Goal: Information Seeking & Learning: Find specific fact

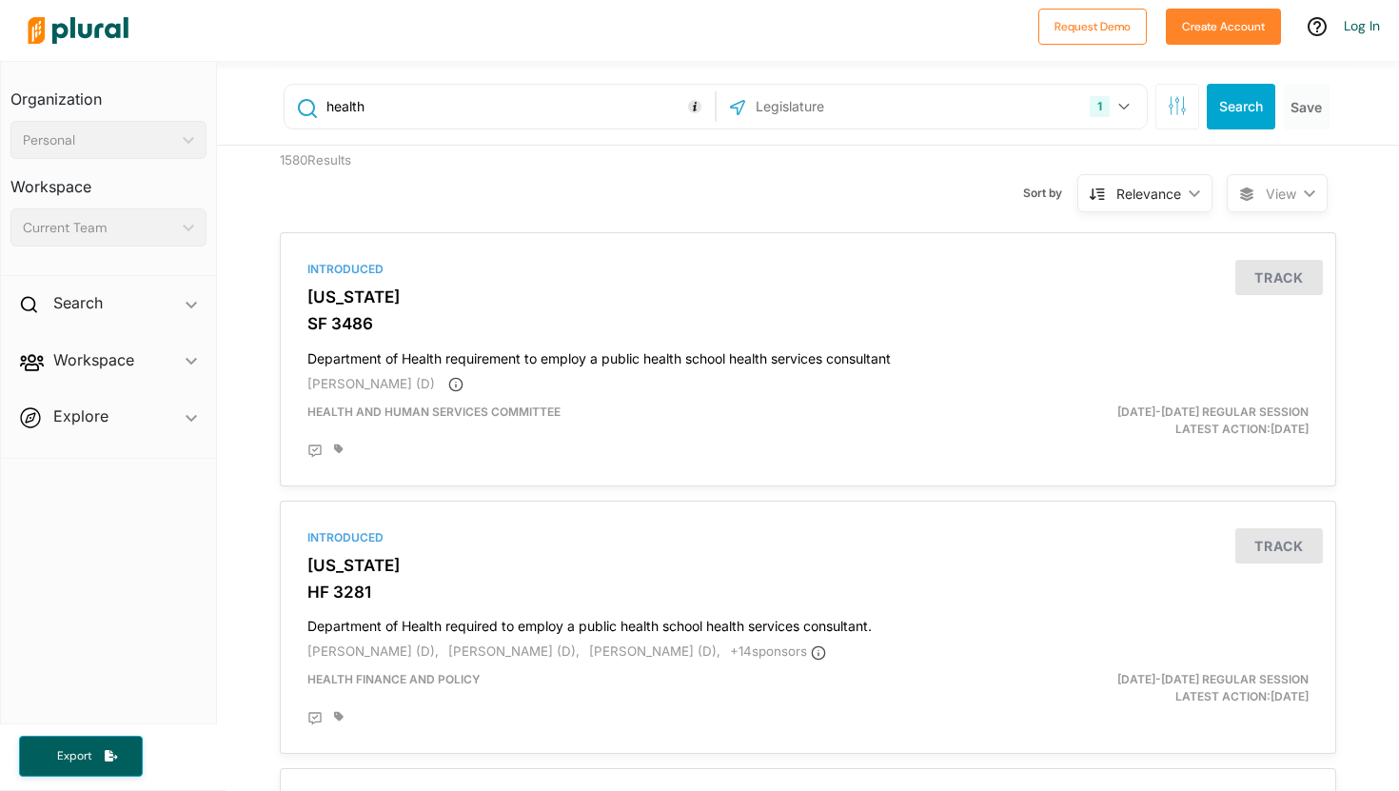
click at [455, 114] on input "health" at bounding box center [516, 106] width 385 height 36
paste input "S.1836,"
type input "S.1836"
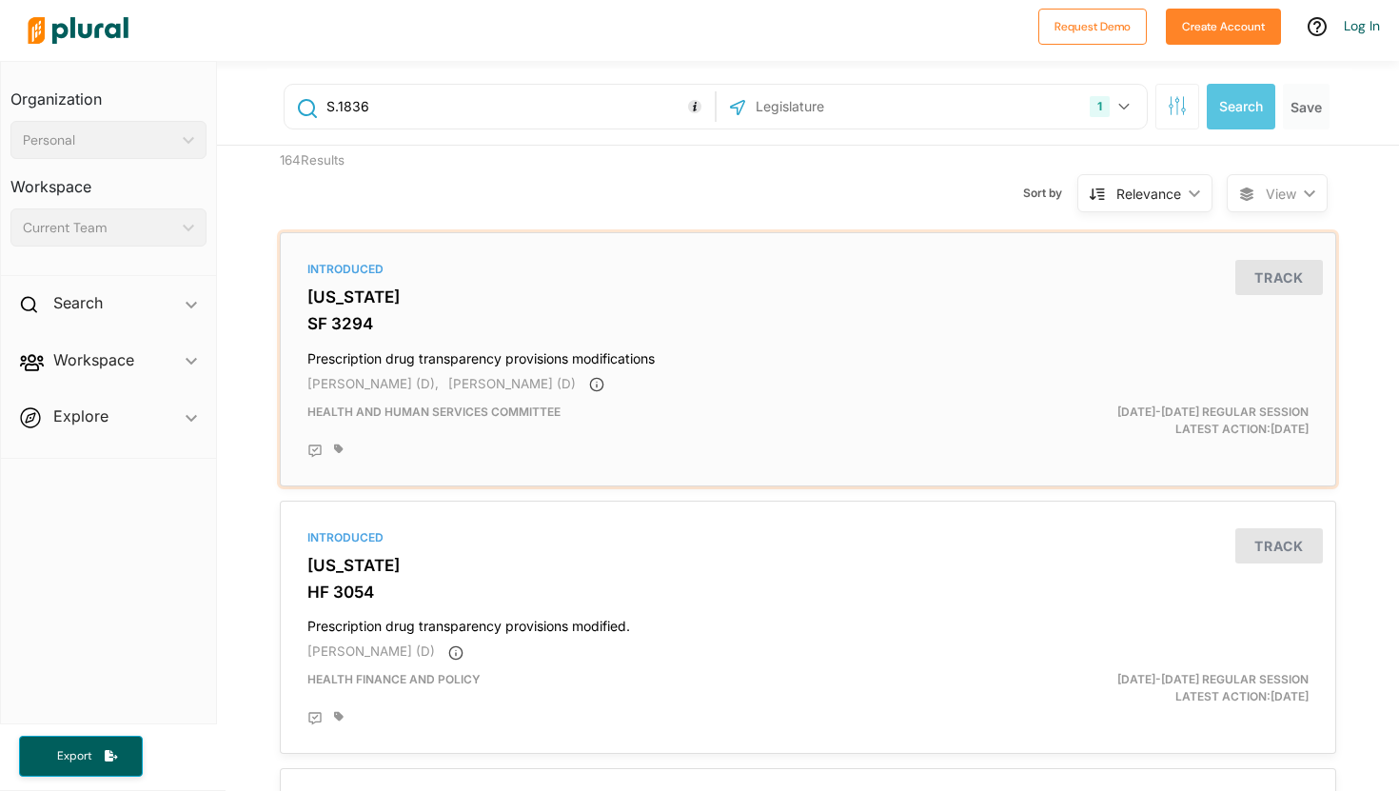
click at [339, 316] on h3 "SF 3294" at bounding box center [807, 323] width 1001 height 19
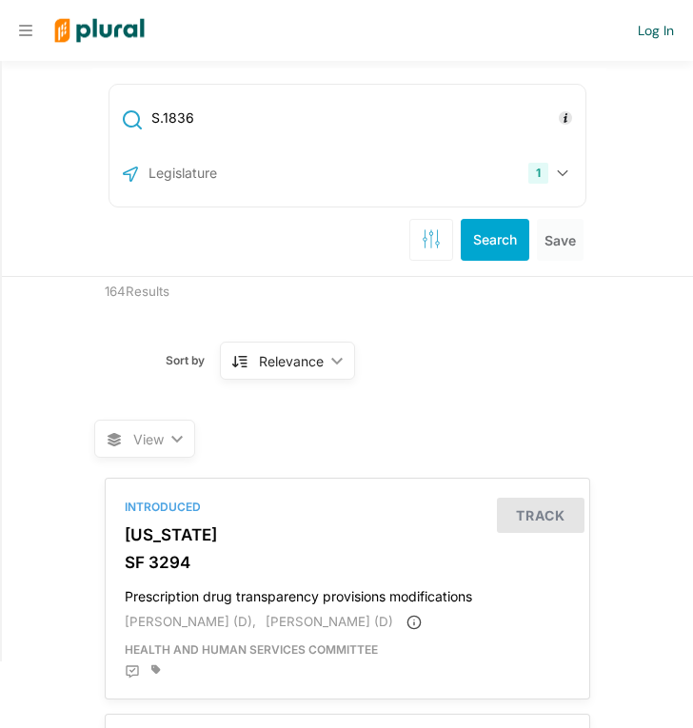
click at [376, 134] on input "S.1836" at bounding box center [364, 118] width 431 height 36
paste input "Strengthening Medicare and Reducing Taxpayer Prices Act"
type input "Strengthening Medicare and Reducing Taxpayer Prices Act"
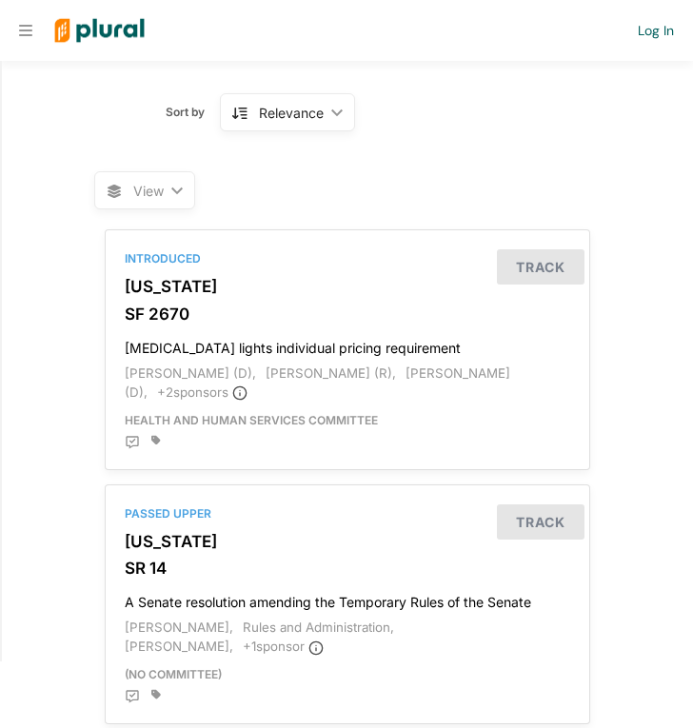
scroll to position [243, 0]
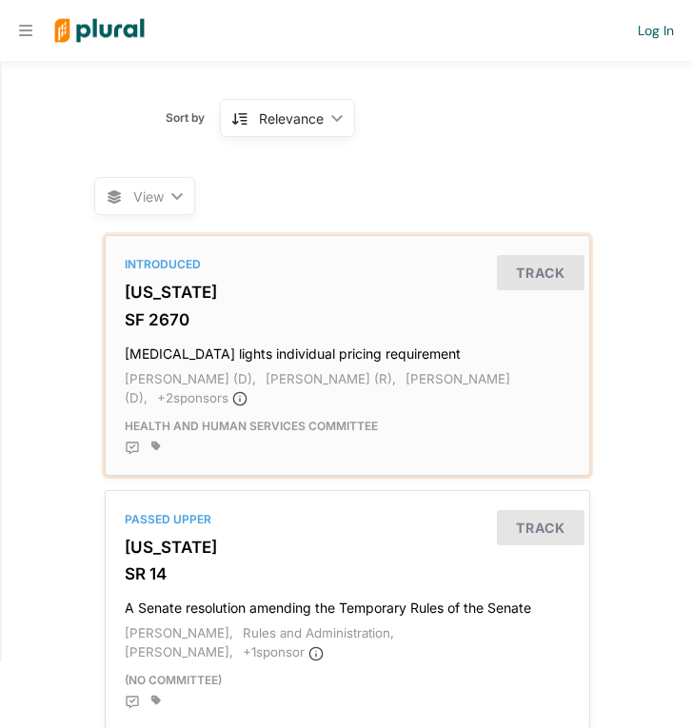
click at [175, 285] on h3 "[US_STATE]" at bounding box center [347, 292] width 445 height 19
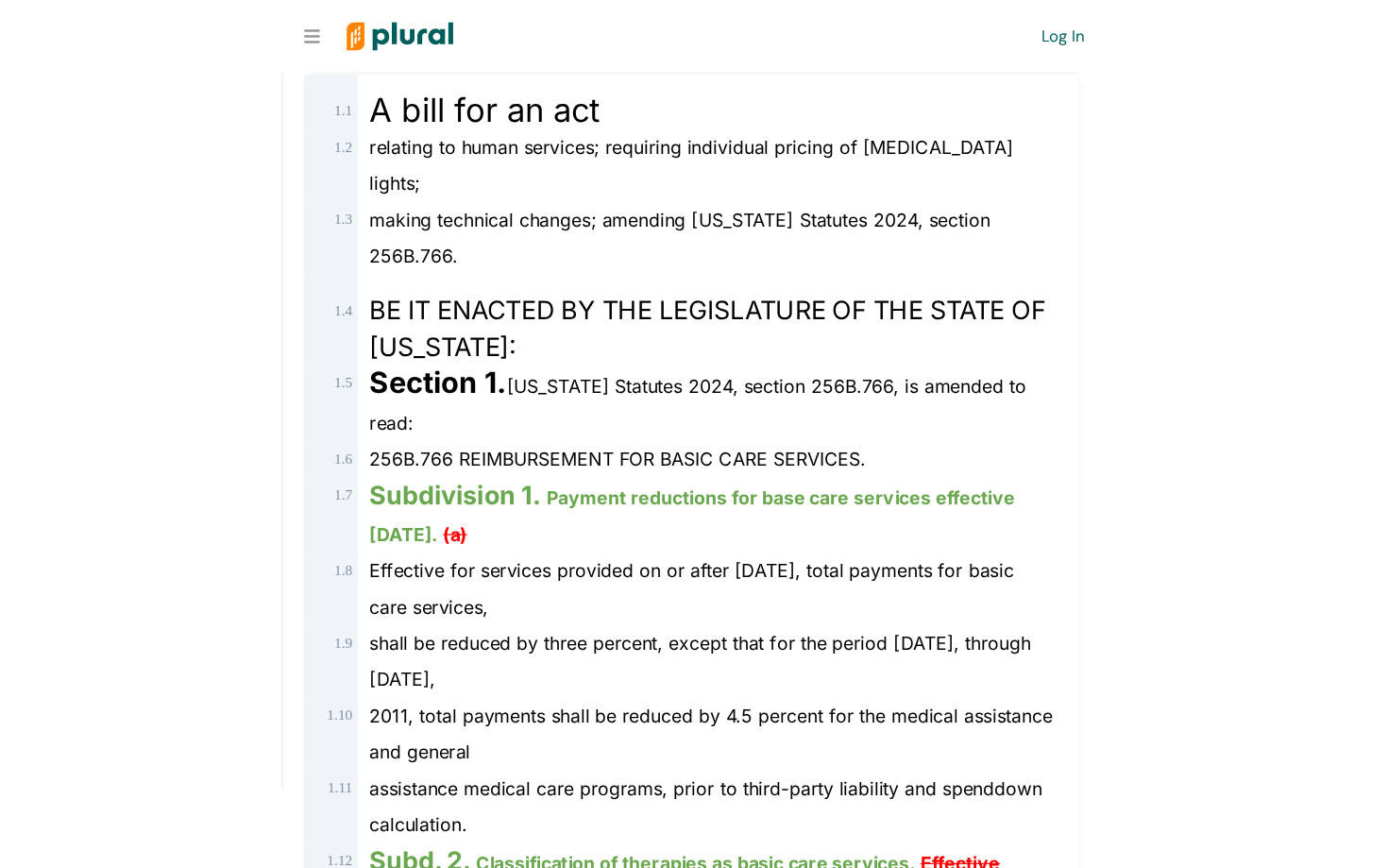
scroll to position [0, 14]
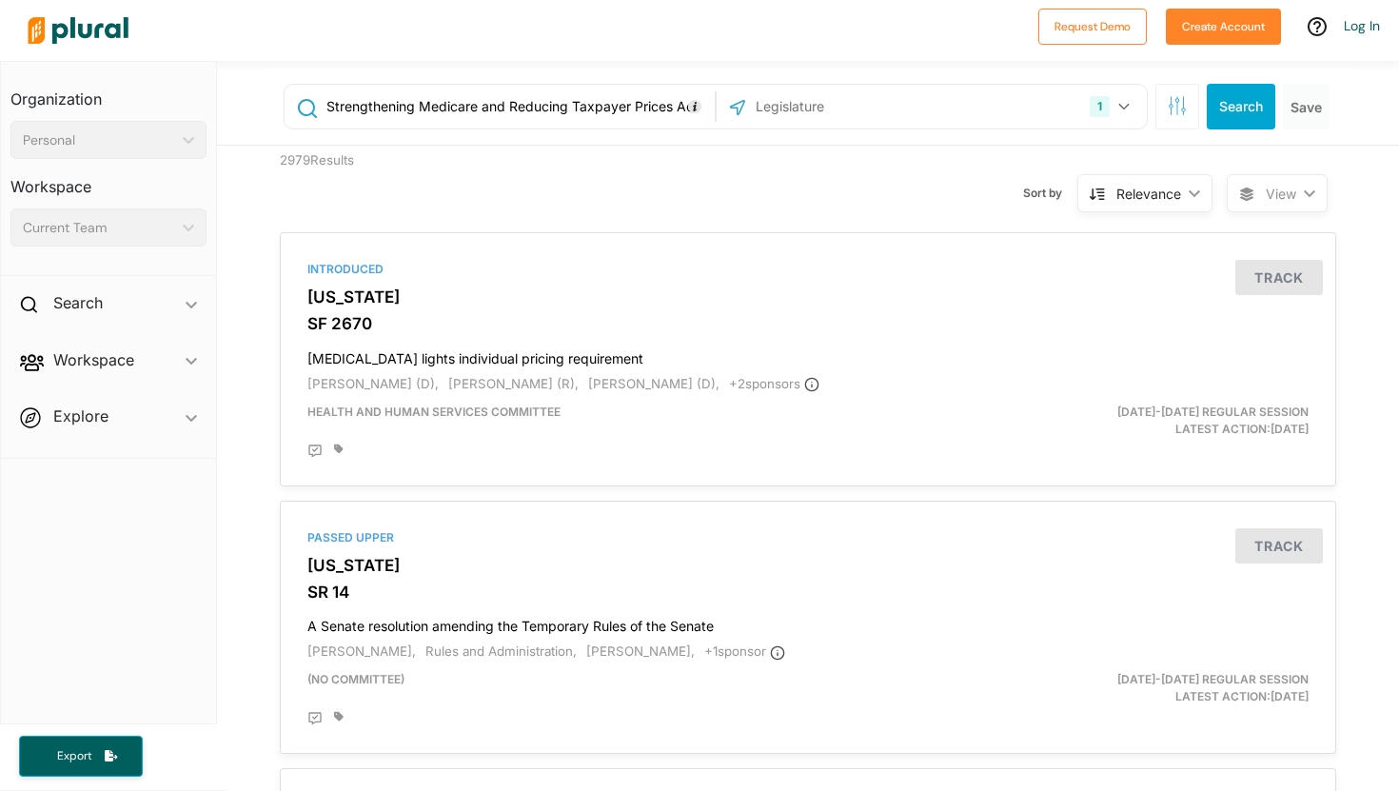
click at [388, 120] on input "Strengthening Medicare and Reducing Taxpayer Prices Act" at bounding box center [516, 106] width 385 height 36
paste input "A bill to amend title XVIII of the Social Security Act to strengthen the drug p…"
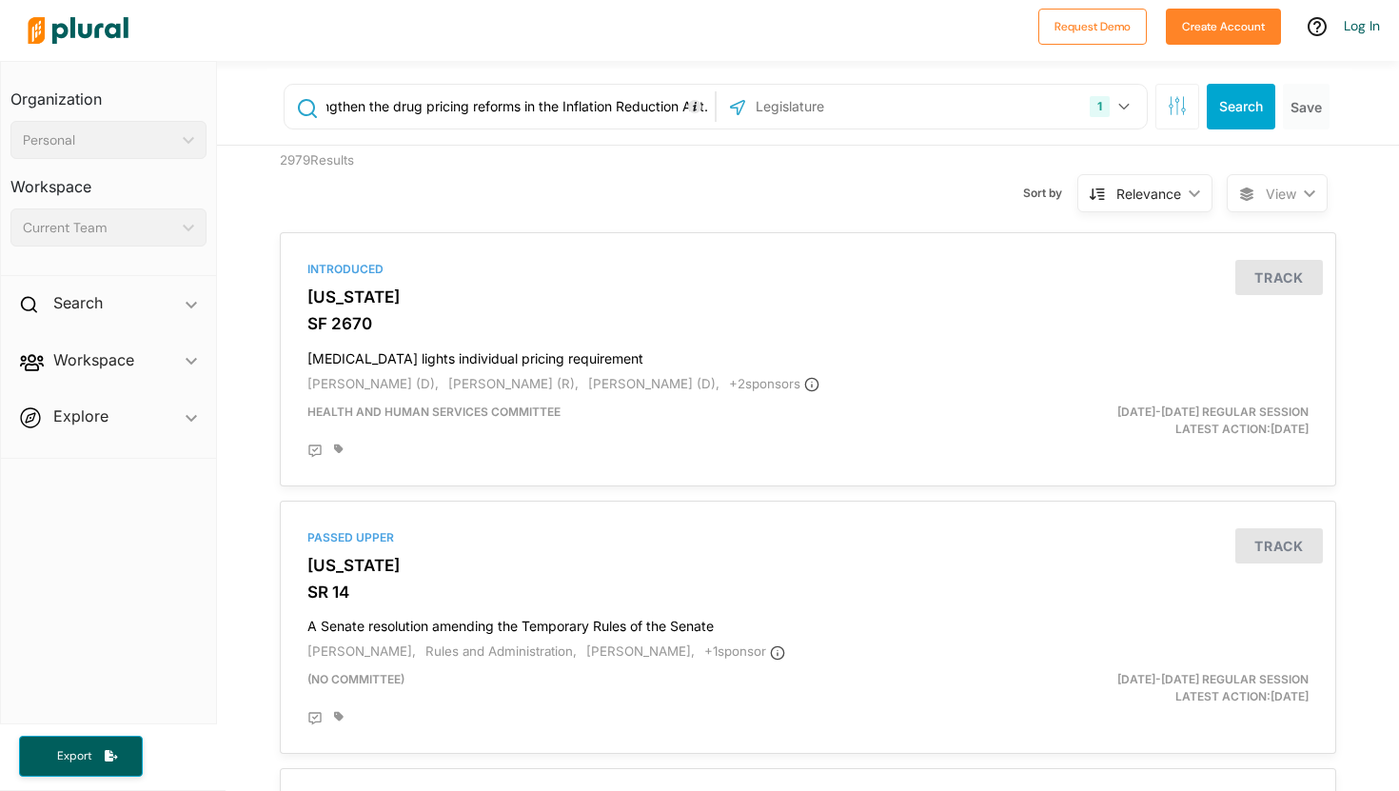
type input "A bill to amend title XVIII of the Social Security Act to strengthen the drug p…"
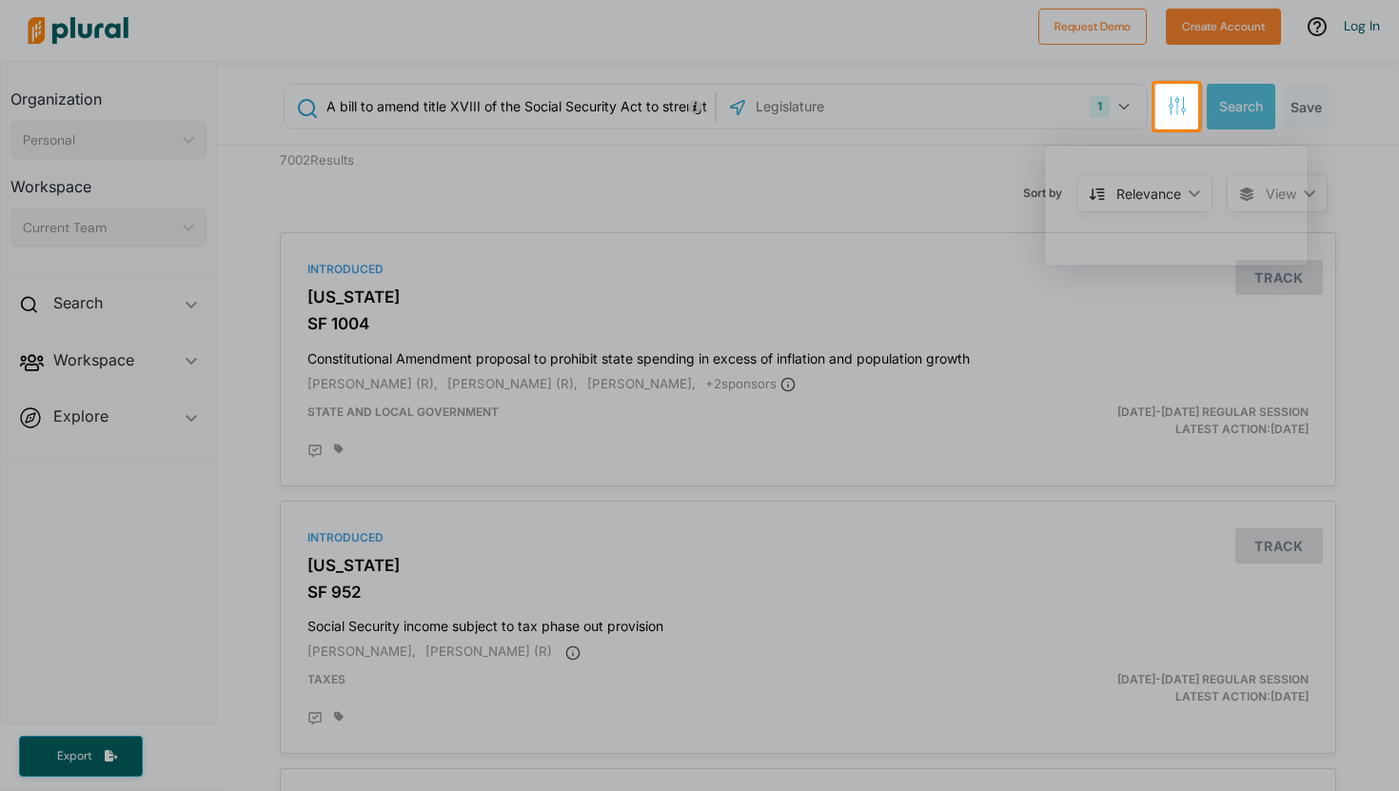
click at [692, 103] on icon "button" at bounding box center [1177, 105] width 19 height 19
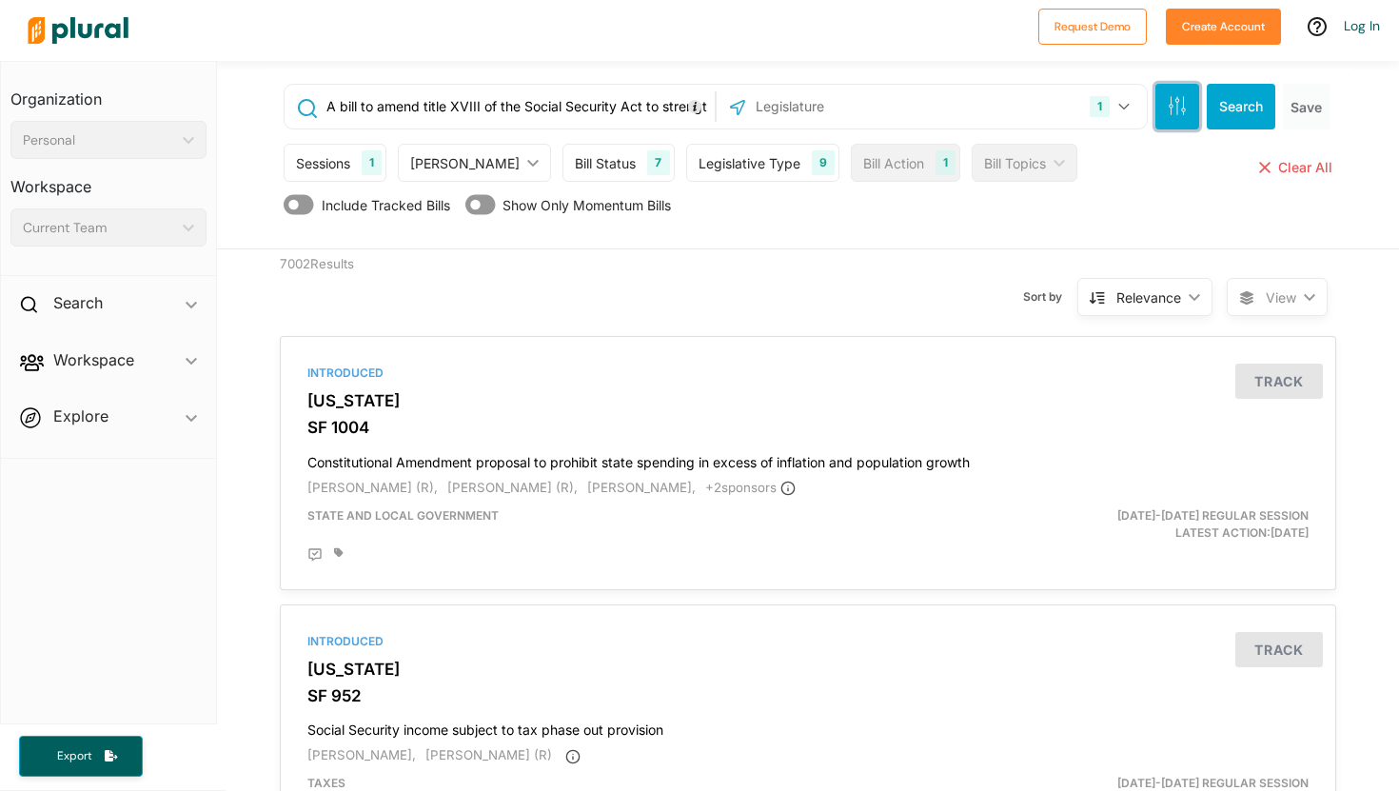
click at [692, 107] on icon "button" at bounding box center [1177, 105] width 19 height 19
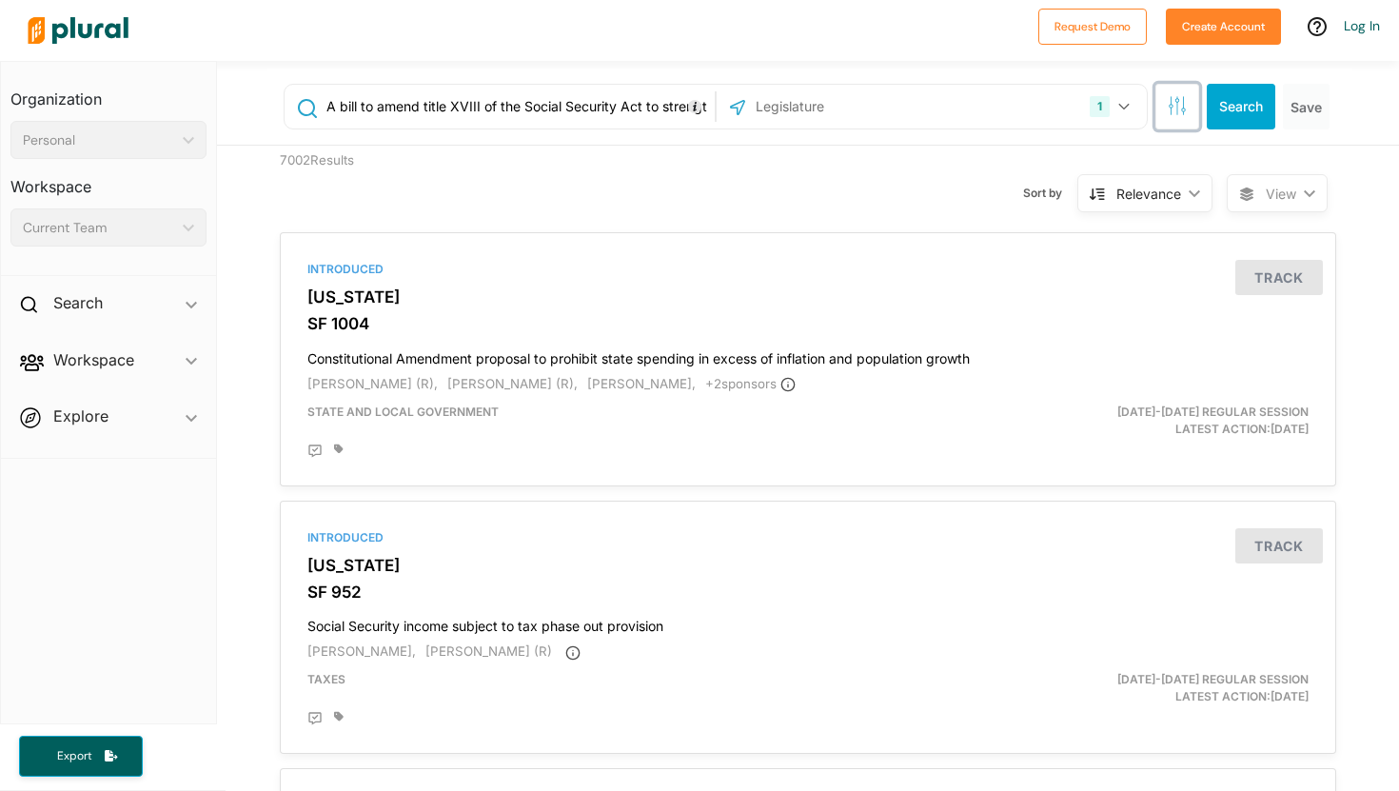
click at [692, 107] on icon "button" at bounding box center [1177, 105] width 19 height 19
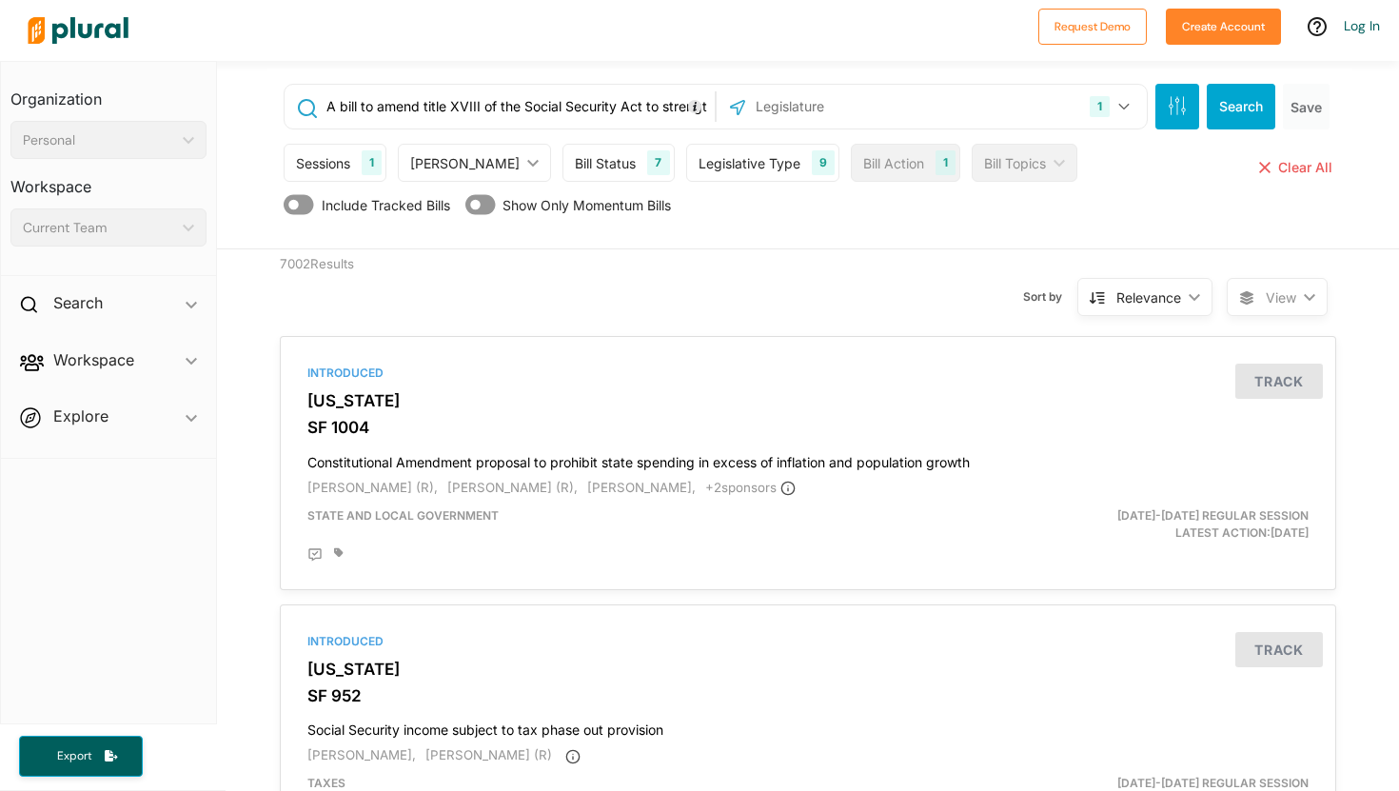
click at [576, 112] on input "A bill to amend title XVIII of the Social Security Act to strengthen the drug p…" at bounding box center [516, 106] width 385 height 36
click at [576, 112] on input "text" at bounding box center [516, 106] width 385 height 36
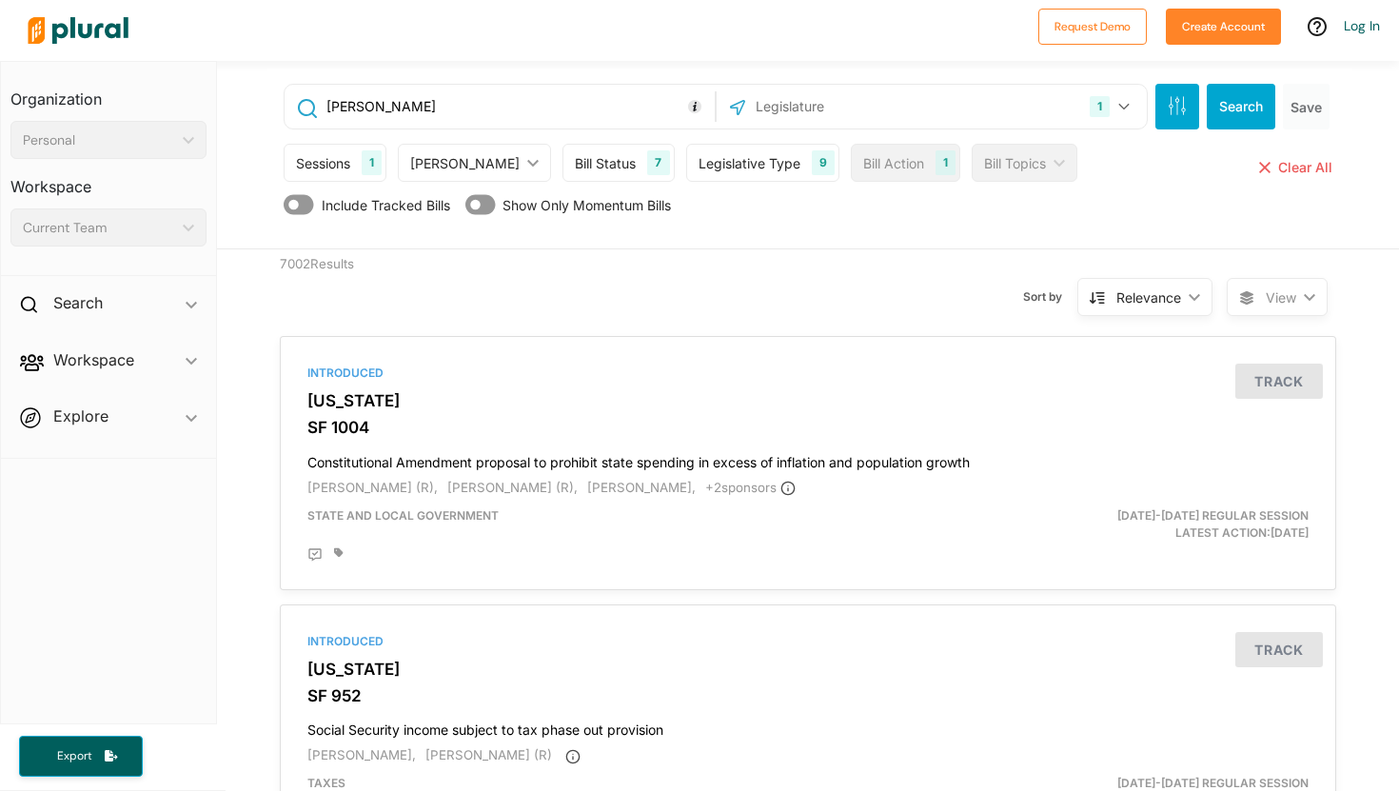
type input "[PERSON_NAME]"
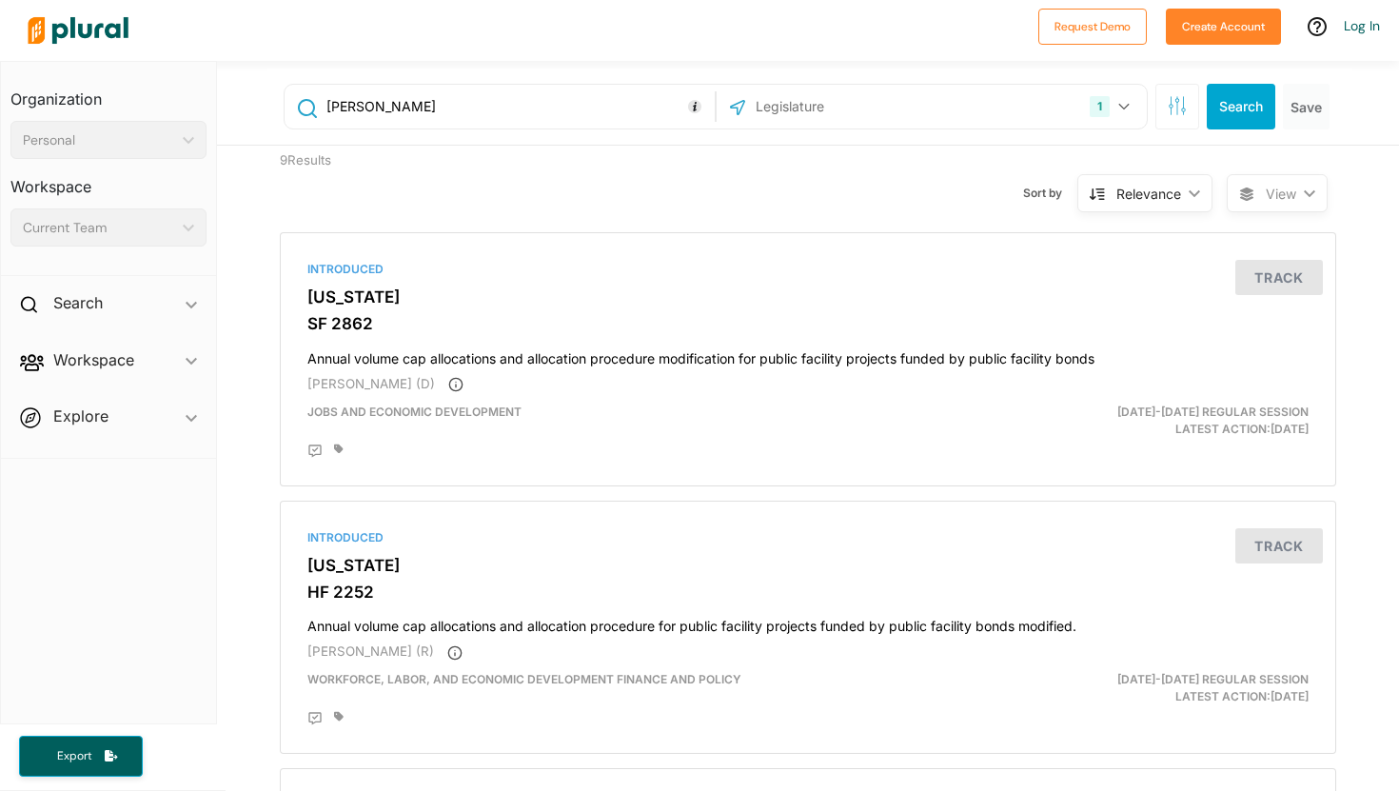
click at [453, 101] on input "[PERSON_NAME]" at bounding box center [516, 106] width 385 height 36
click at [324, 108] on input "[PERSON_NAME]" at bounding box center [516, 106] width 385 height 36
click at [381, 106] on input "health [PERSON_NAME]" at bounding box center [516, 106] width 385 height 36
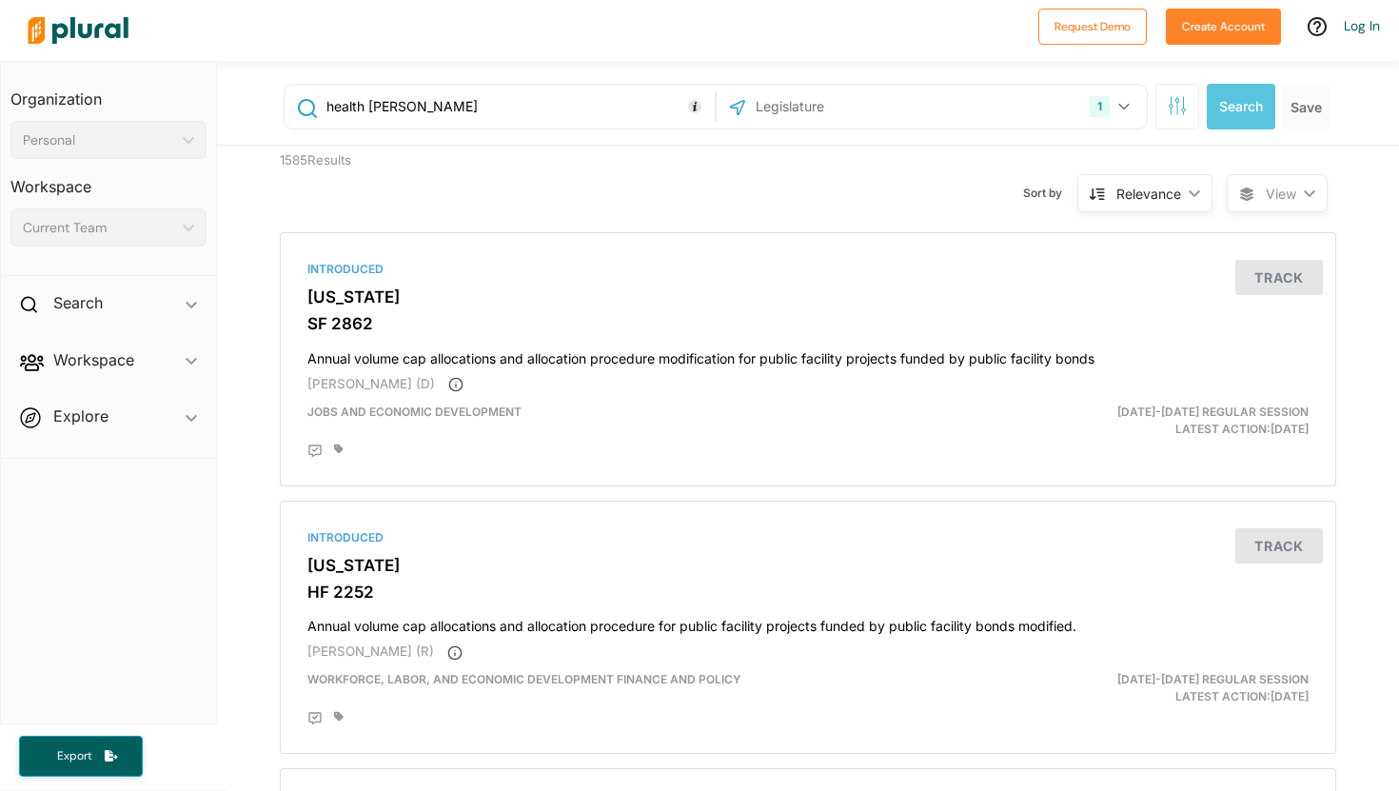
click at [590, 95] on input "health [PERSON_NAME]" at bounding box center [516, 106] width 385 height 36
drag, startPoint x: 493, startPoint y: 115, endPoint x: 369, endPoint y: 112, distance: 123.7
click at [369, 112] on input "health [PERSON_NAME]" at bounding box center [516, 106] width 385 height 36
type input "health"
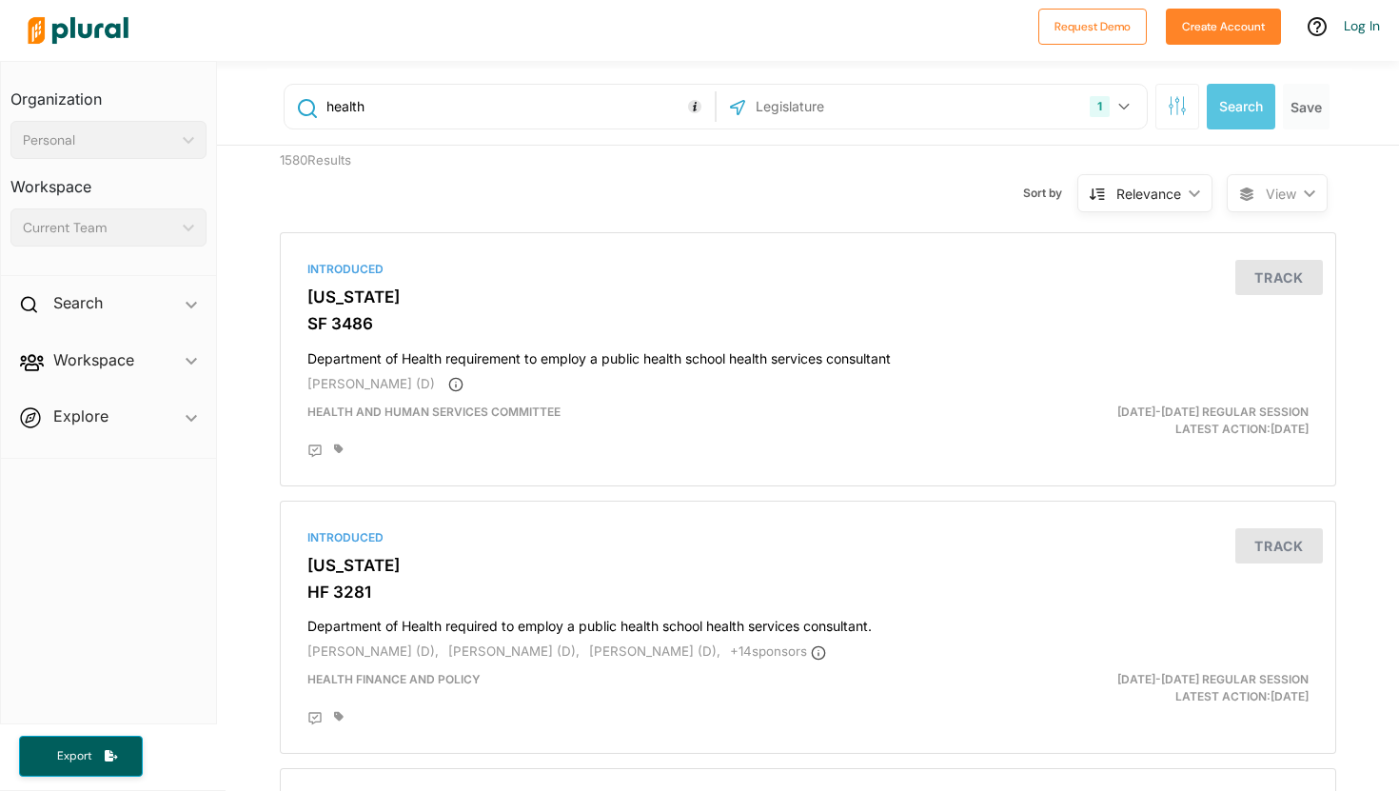
click at [815, 118] on input "text" at bounding box center [856, 106] width 204 height 36
click at [1118, 101] on button "1" at bounding box center [1112, 106] width 60 height 36
click at [584, 148] on div "1580 Results Sort by Relevance ic_keyboard_arrow_down Relevance Latest Action L…" at bounding box center [807, 182] width 1085 height 72
click at [577, 98] on input "health" at bounding box center [516, 106] width 385 height 36
click at [303, 108] on icon at bounding box center [307, 108] width 20 height 19
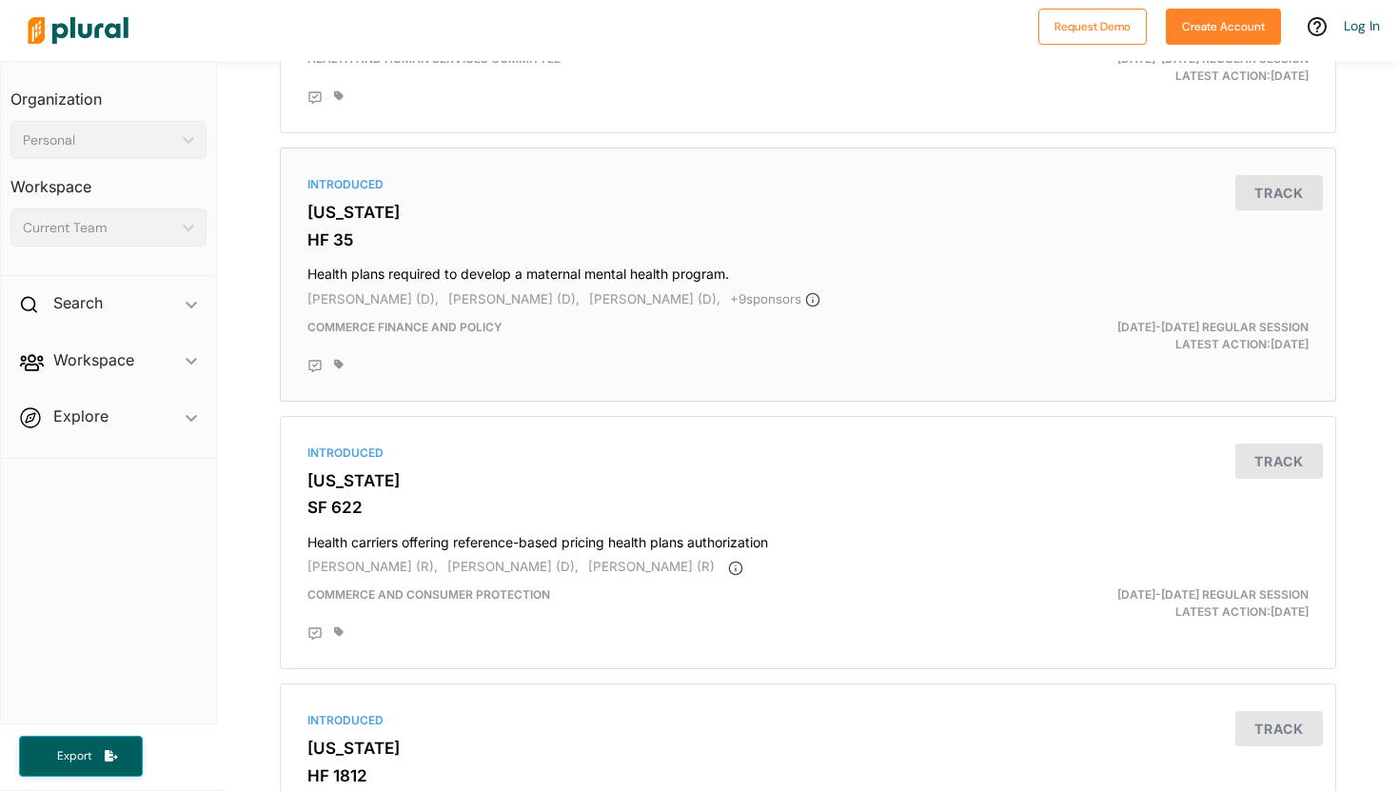
scroll to position [922, 0]
click at [699, 276] on h4 "Health plans required to develop a maternal mental health program." at bounding box center [807, 268] width 1001 height 26
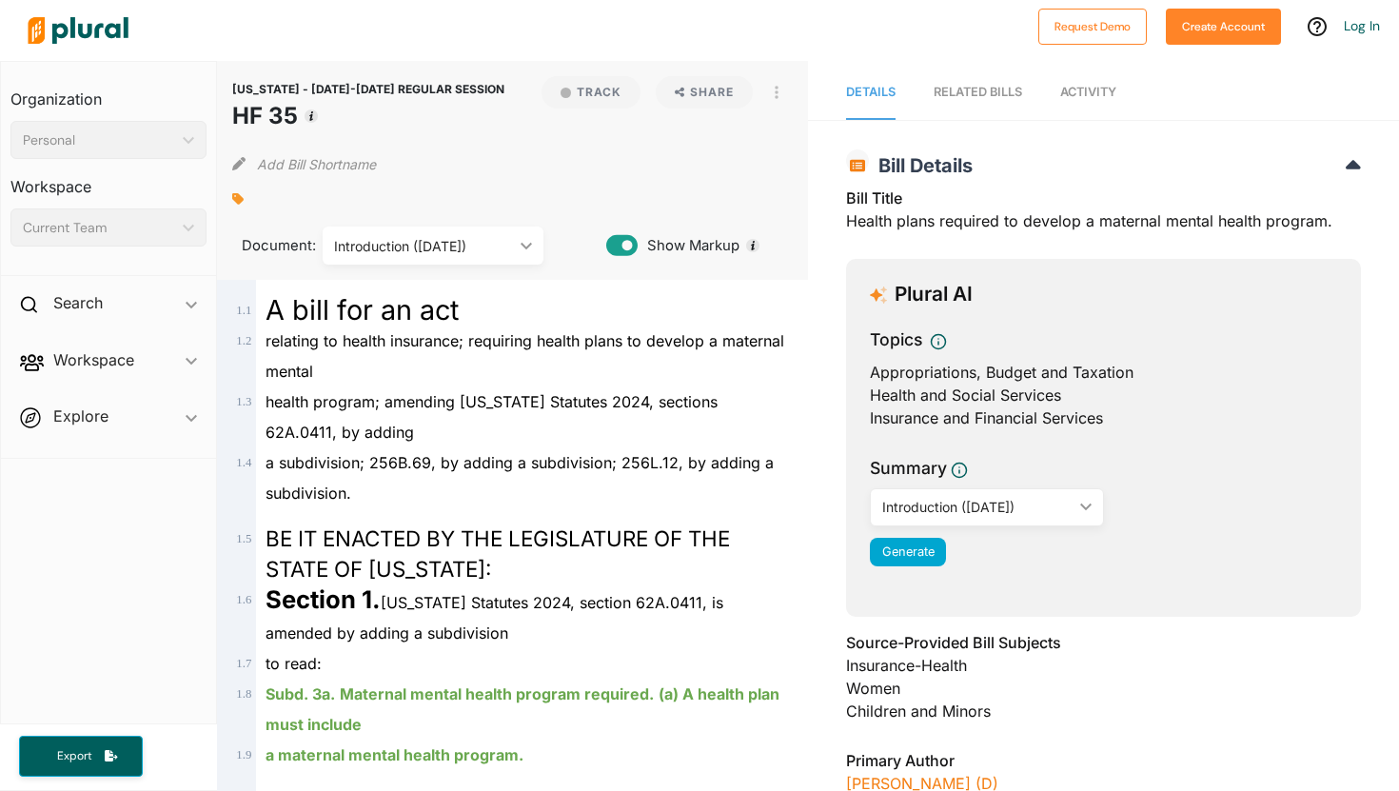
drag, startPoint x: 234, startPoint y: 114, endPoint x: 299, endPoint y: 118, distance: 64.8
click at [299, 118] on h1 "HF 35" at bounding box center [368, 116] width 272 height 34
copy h1 "HF 35"
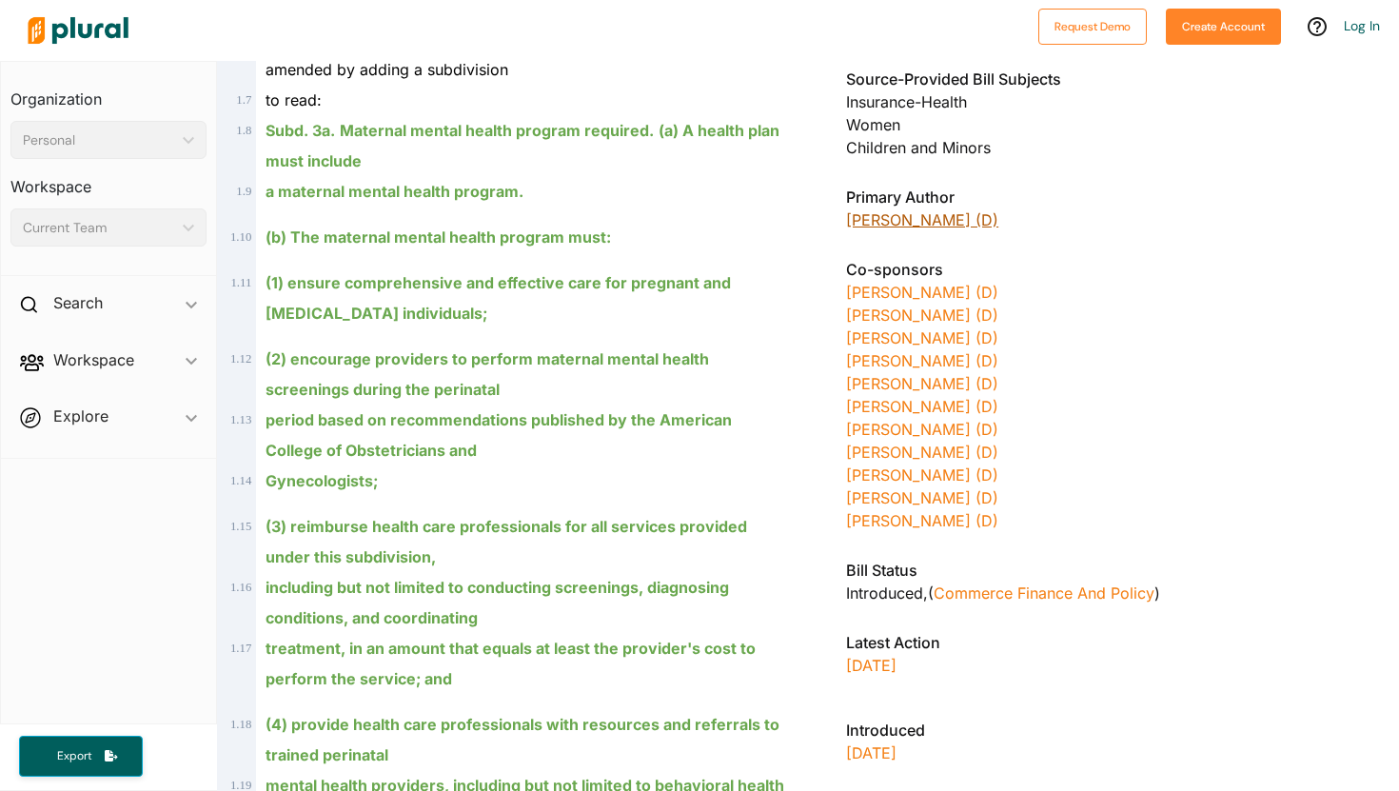
scroll to position [564, 0]
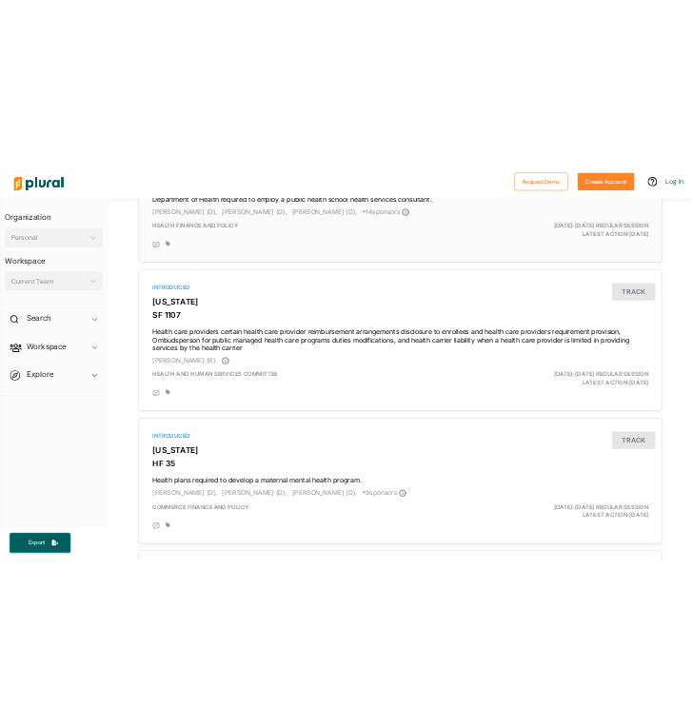
scroll to position [555, 0]
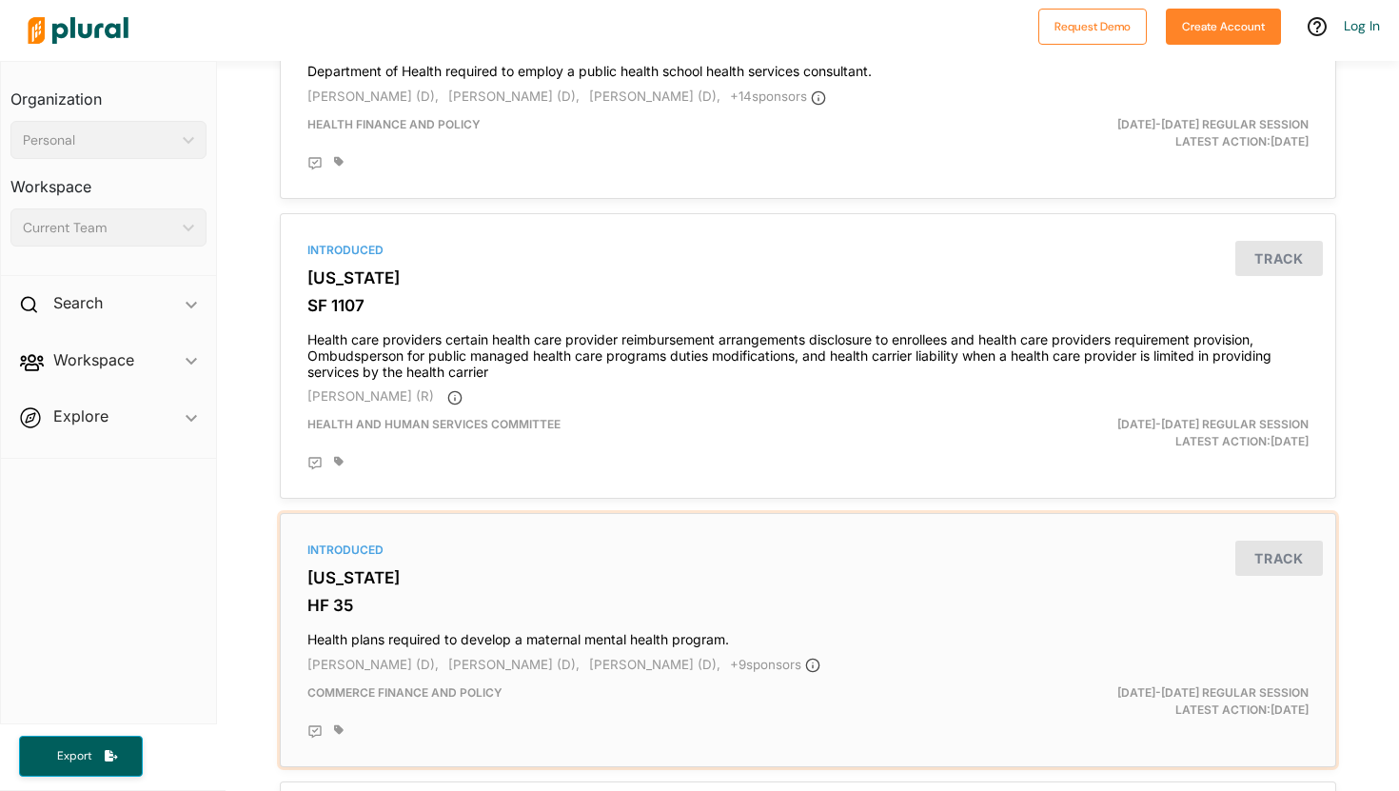
click at [476, 648] on h4 "Health plans required to develop a maternal mental health program." at bounding box center [807, 635] width 1001 height 26
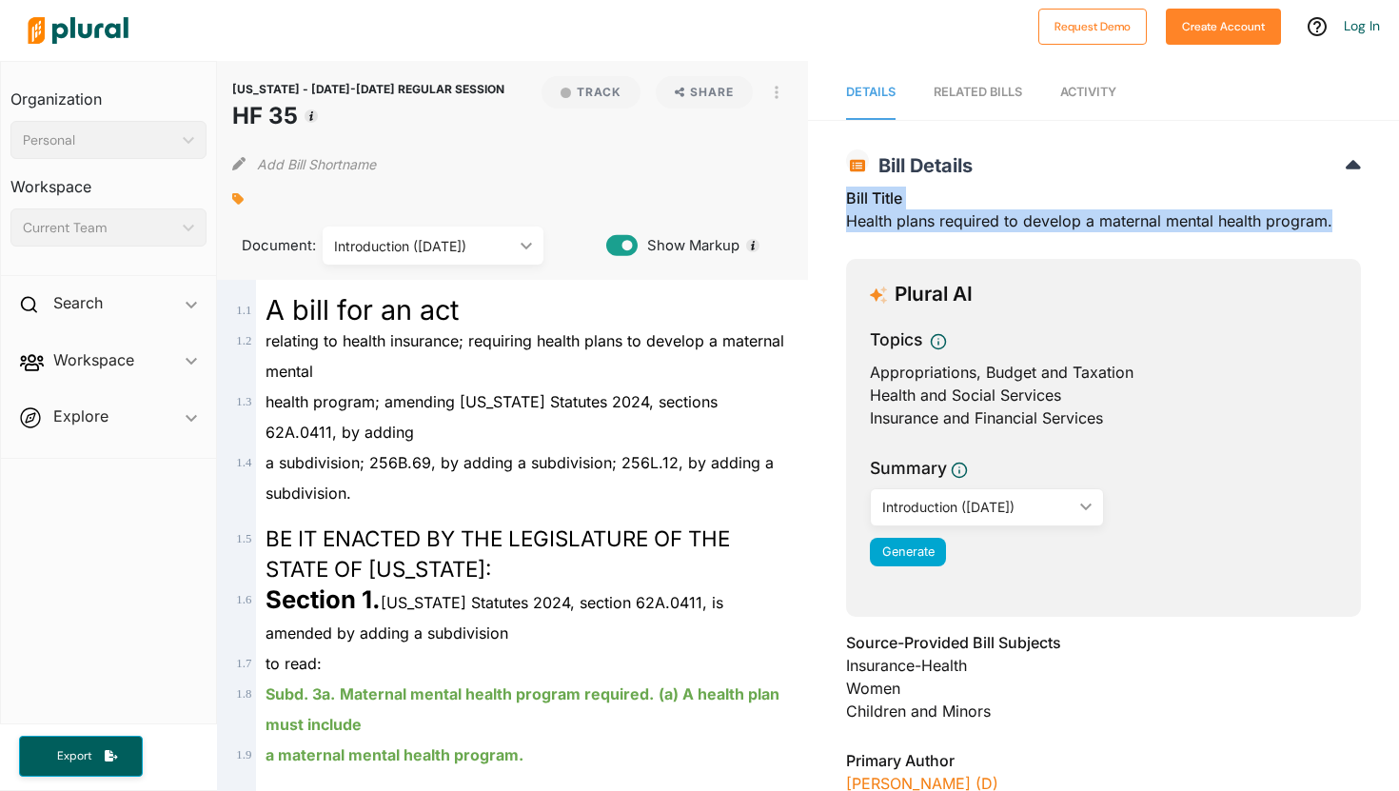
drag, startPoint x: 837, startPoint y: 188, endPoint x: 1336, endPoint y: 225, distance: 499.9
click at [1336, 225] on div "[US_STATE] - [DATE]-[DATE] REGULAR SESSION HF 35 Bill Details Bill Title Health…" at bounding box center [1103, 767] width 591 height 1256
copy div "Bill Title Health plans required to develop a maternal mental health program."
